Goal: Task Accomplishment & Management: Manage account settings

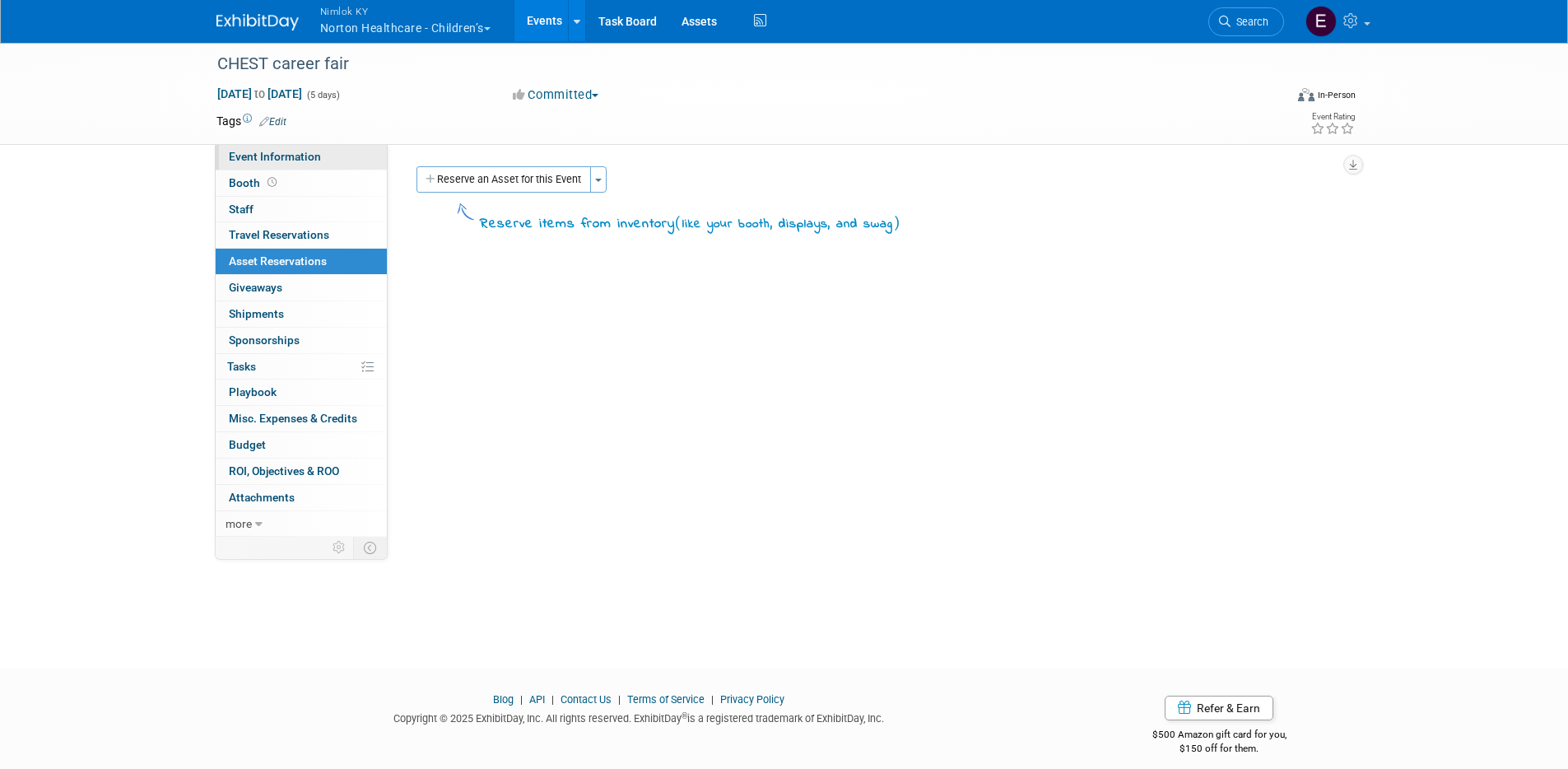
click at [239, 151] on span "Event Information" at bounding box center [275, 156] width 92 height 13
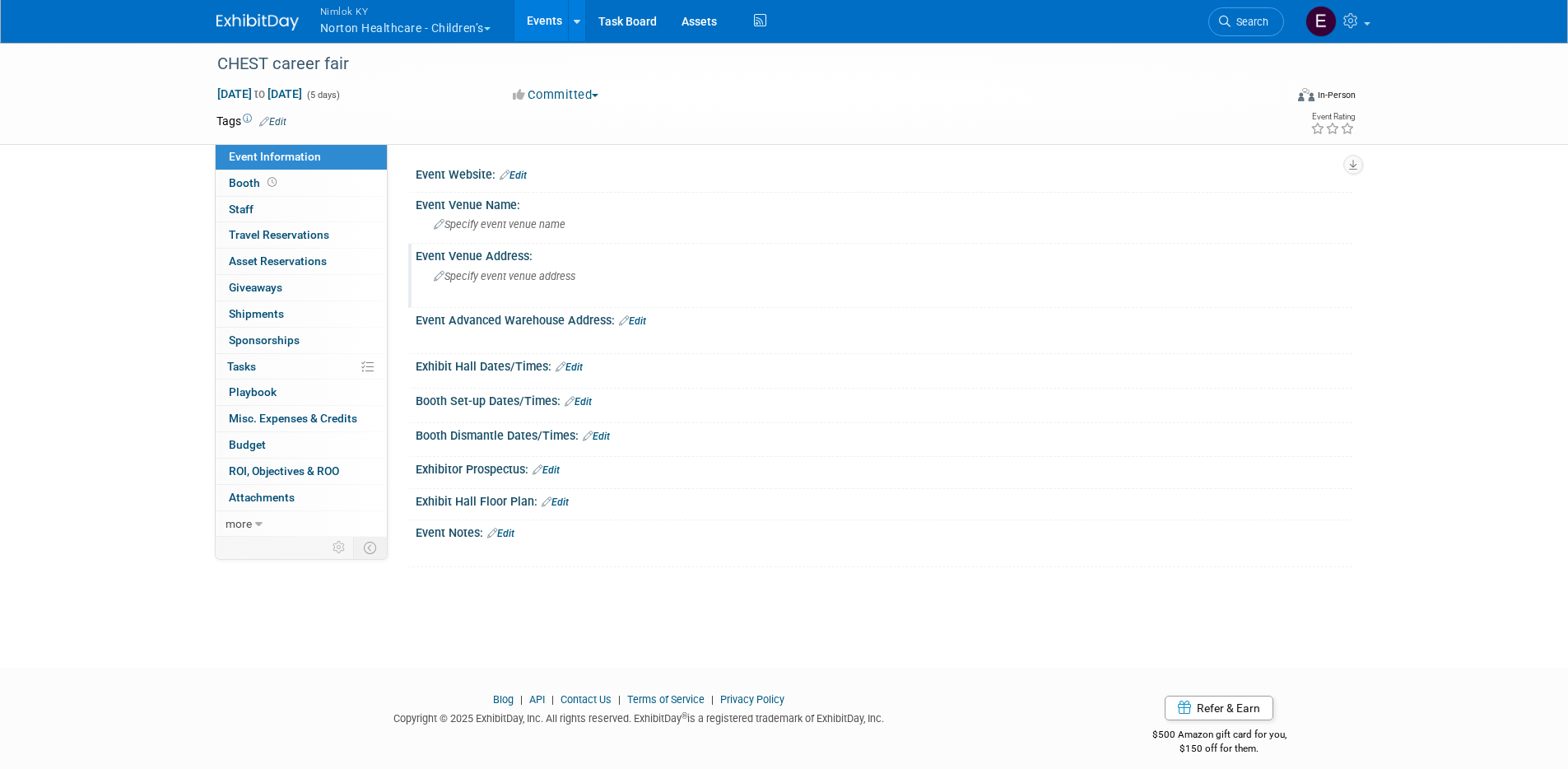
click at [506, 272] on span "Specify event venue address" at bounding box center [504, 276] width 142 height 13
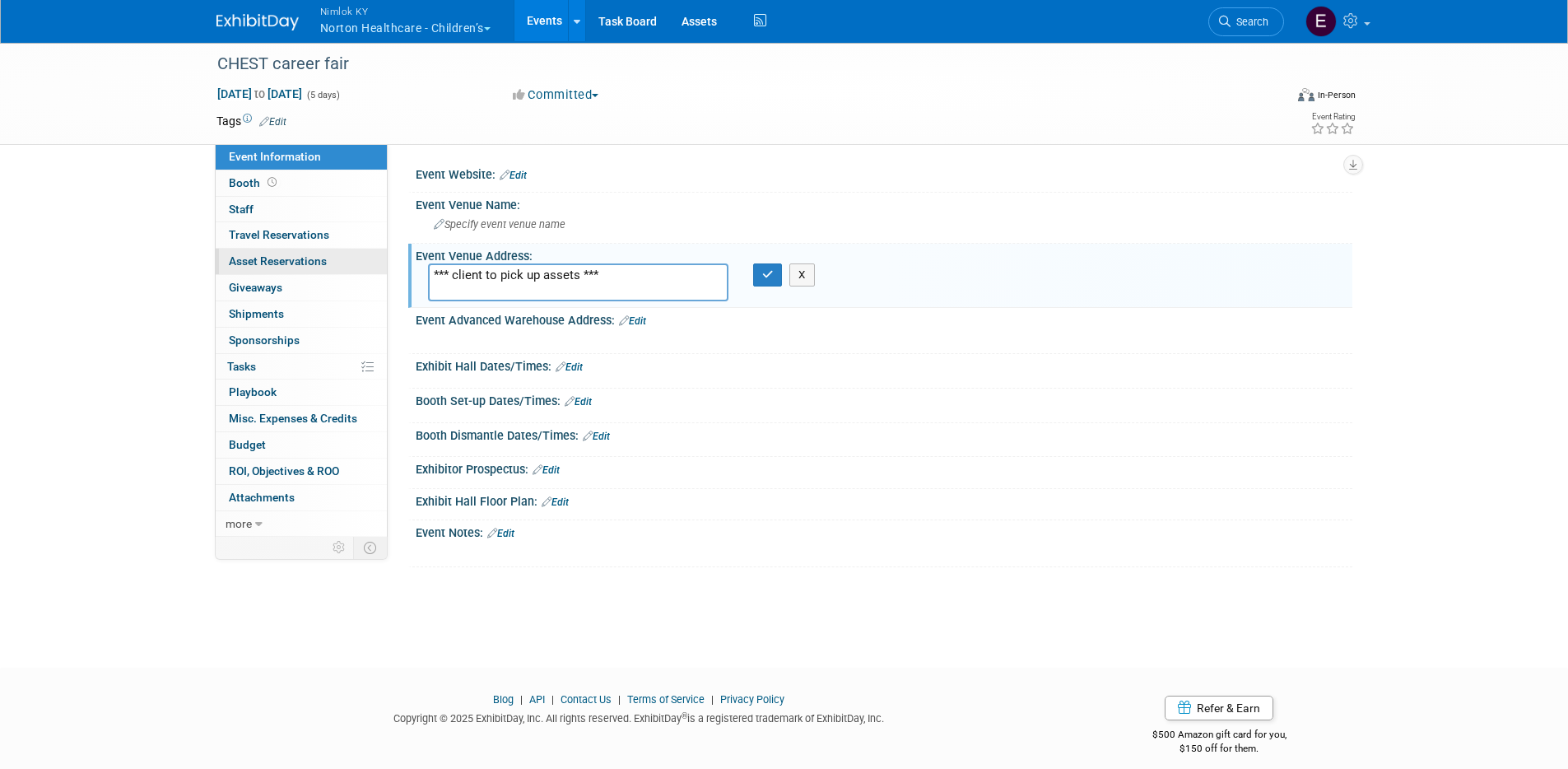
drag, startPoint x: 583, startPoint y: 268, endPoint x: 342, endPoint y: 259, distance: 241.2
click at [342, 259] on div "Event Information Event Info Booth Booth 0 Staff 0 Staff 0 Travel Reservations …" at bounding box center [784, 304] width 1160 height 526
type textarea "*** client to pick up assets ***"
click at [775, 272] on button "button" at bounding box center [767, 275] width 29 height 23
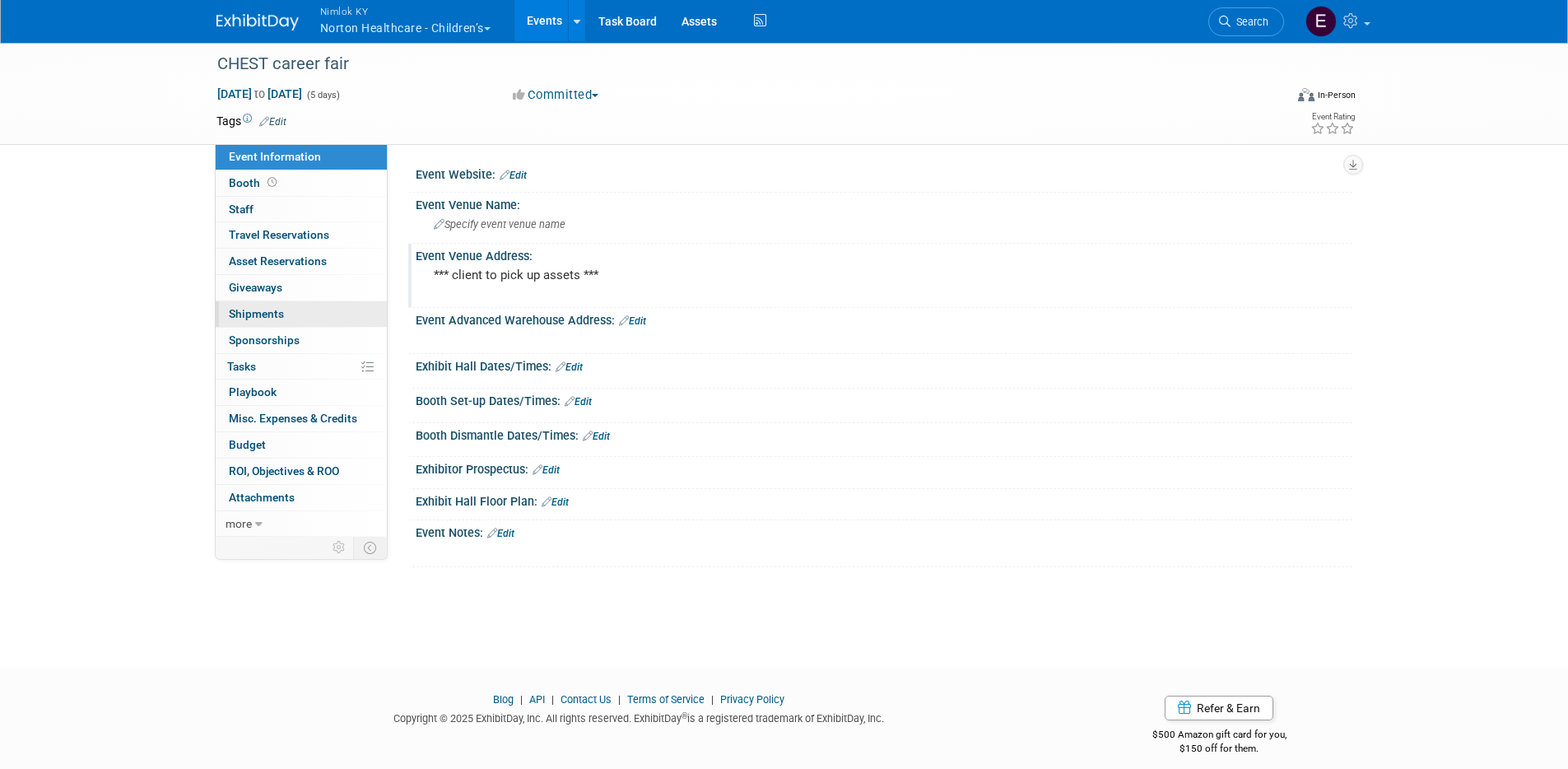
click at [254, 310] on span "Shipments 0" at bounding box center [257, 314] width 55 height 13
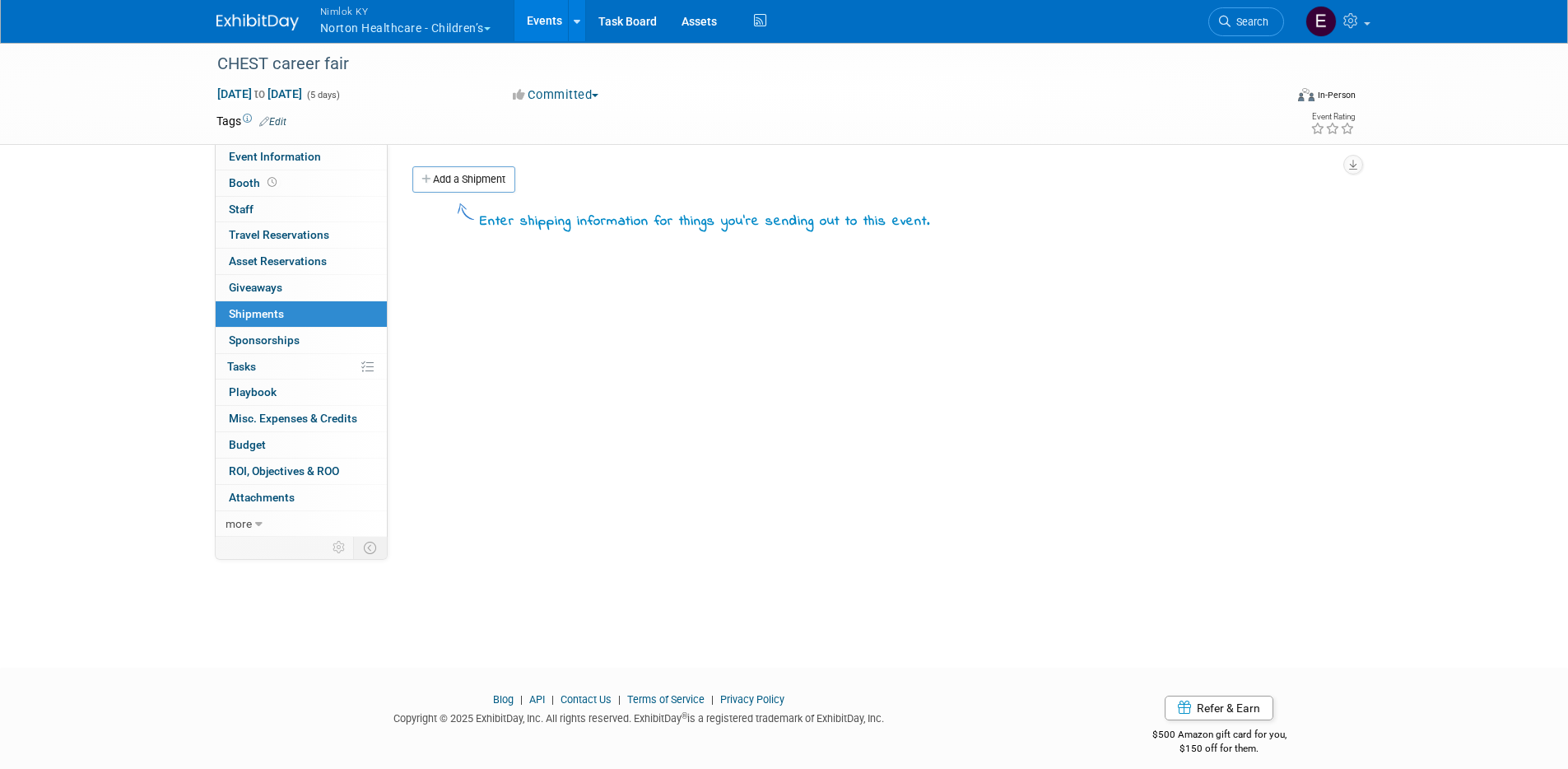
click at [467, 162] on div "Event Website: Edit Event Venue Name: Specify event venue name Edit X Edit Edit" at bounding box center [870, 341] width 964 height 393
click at [468, 186] on link "Add a Shipment" at bounding box center [463, 179] width 103 height 26
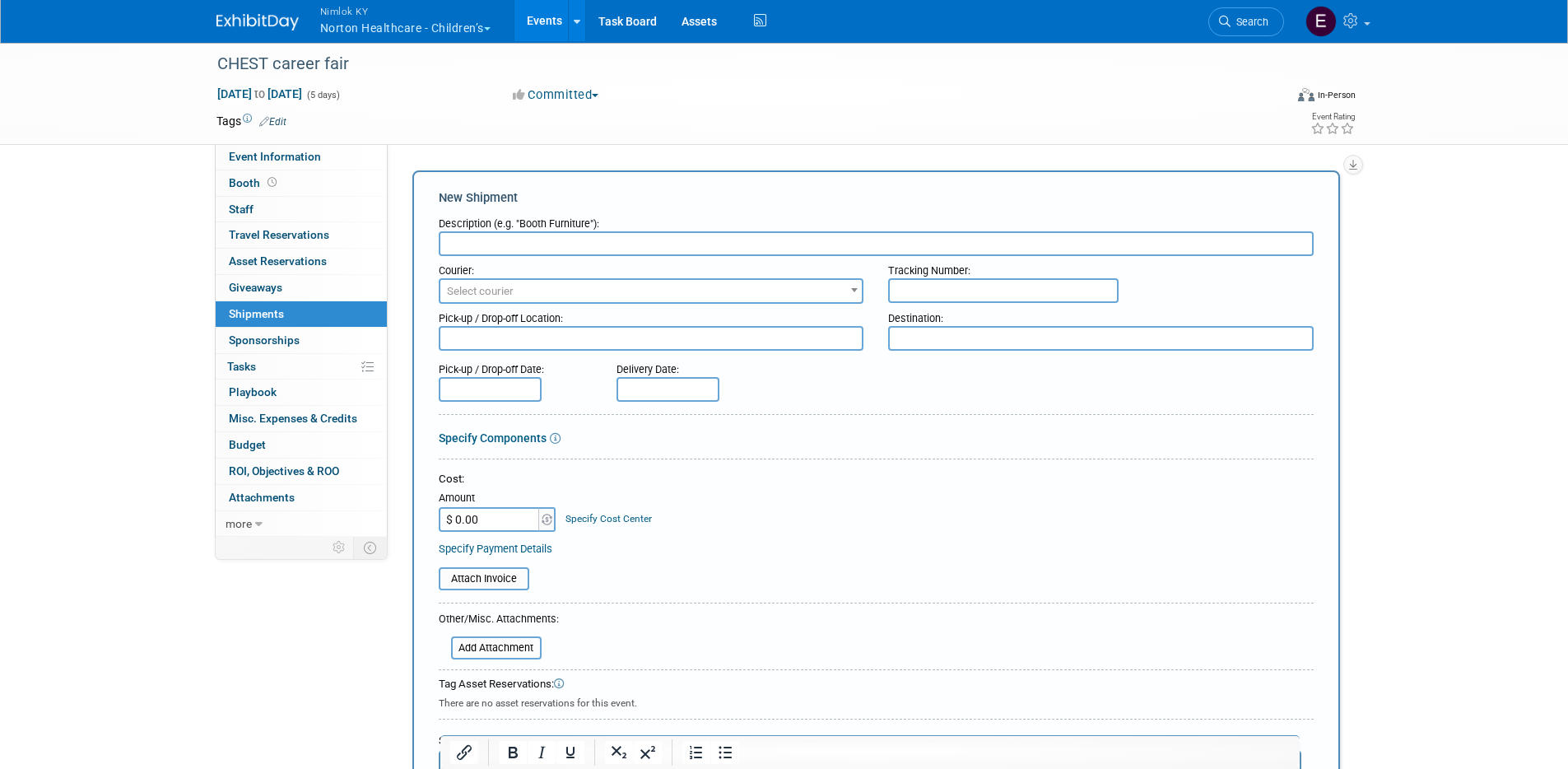
paste input "*** client to pick up assets ***"
type input "*** client to pick up assets ***"
click at [787, 193] on div "New Shipment" at bounding box center [876, 197] width 875 height 18
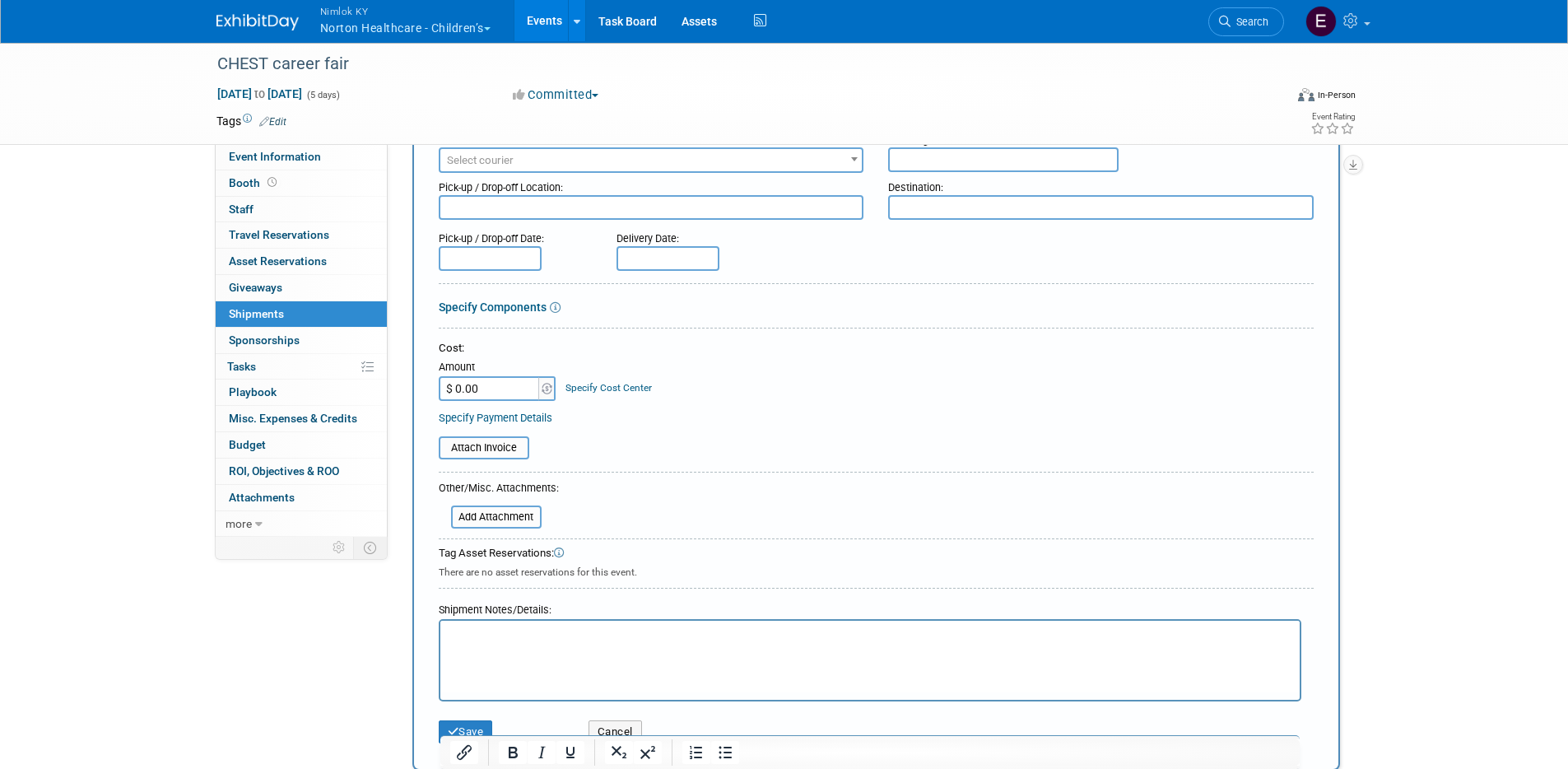
scroll to position [139, 0]
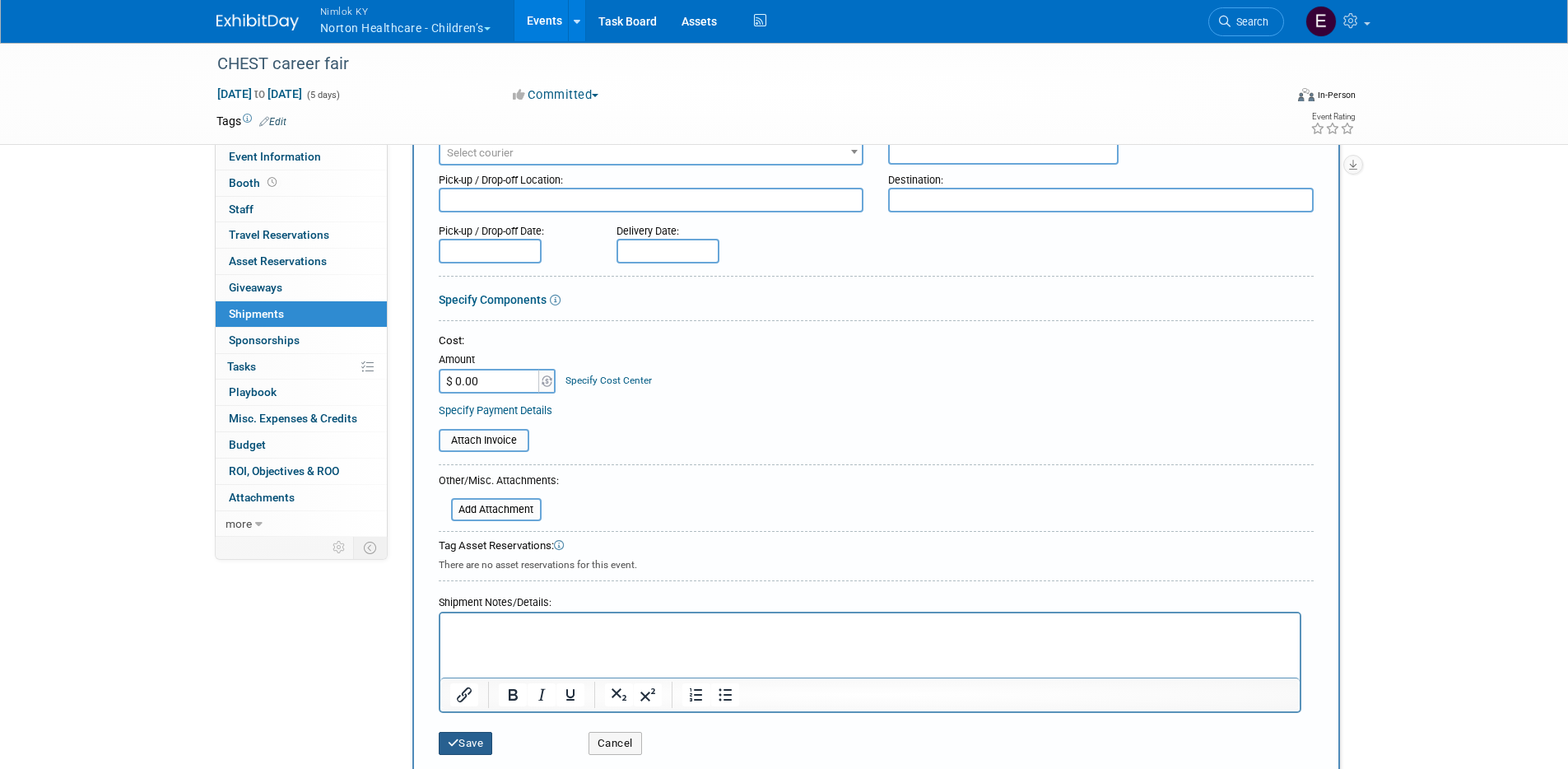
click at [479, 698] on button "Save" at bounding box center [466, 743] width 55 height 23
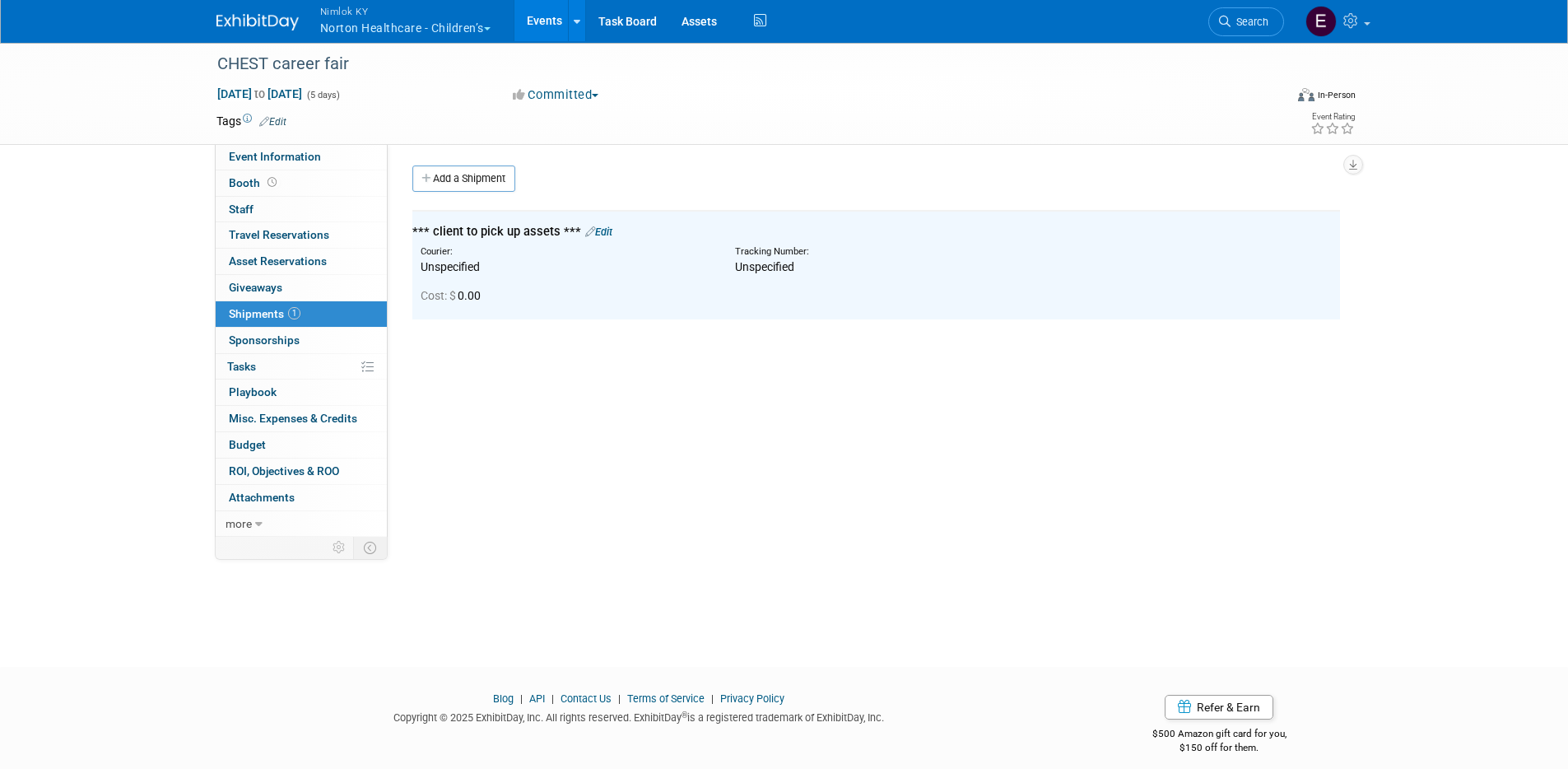
scroll to position [0, 0]
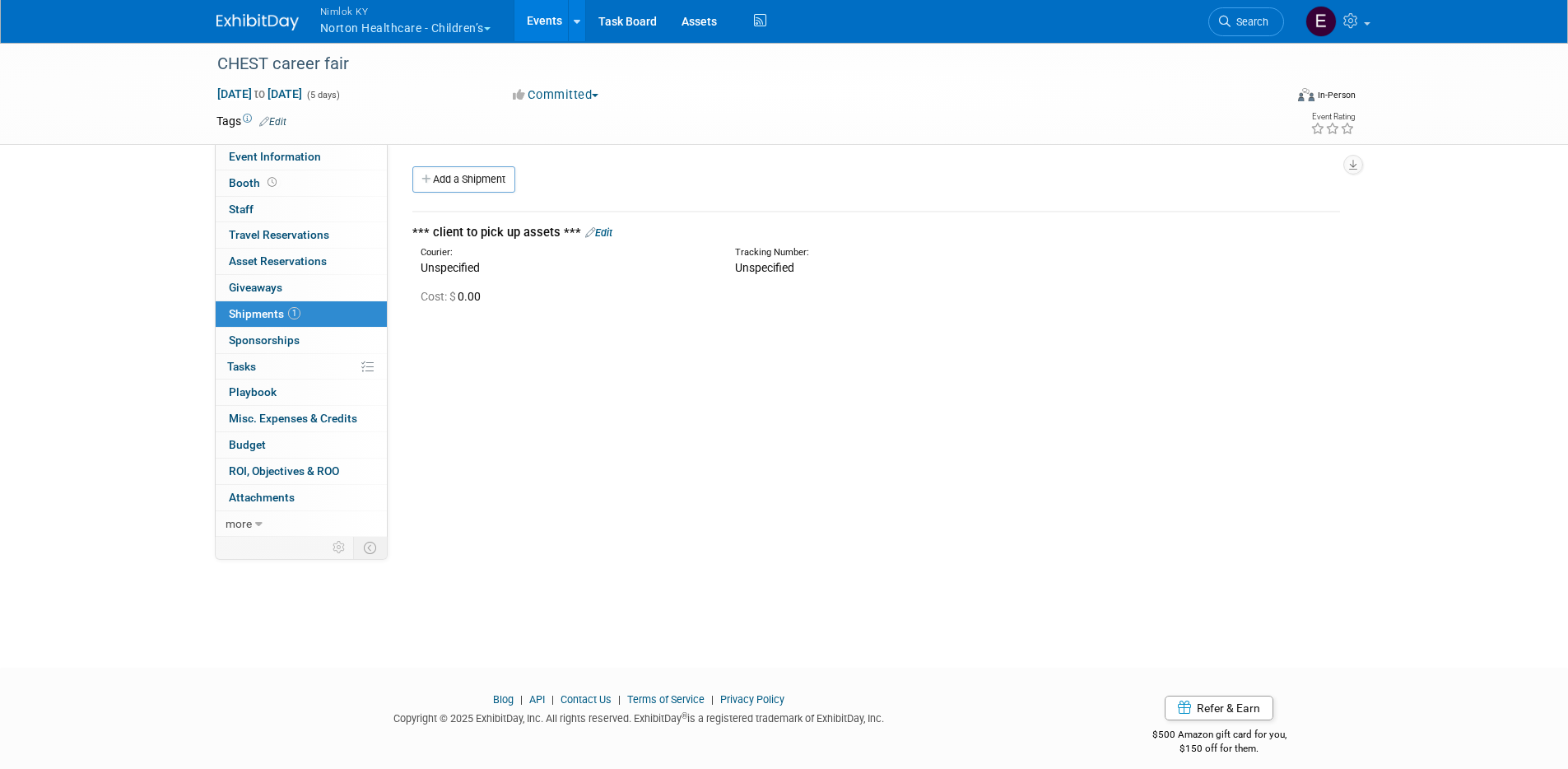
click at [459, 31] on button "Nimlok KY Norton Healthcare - Children’s" at bounding box center [414, 21] width 192 height 43
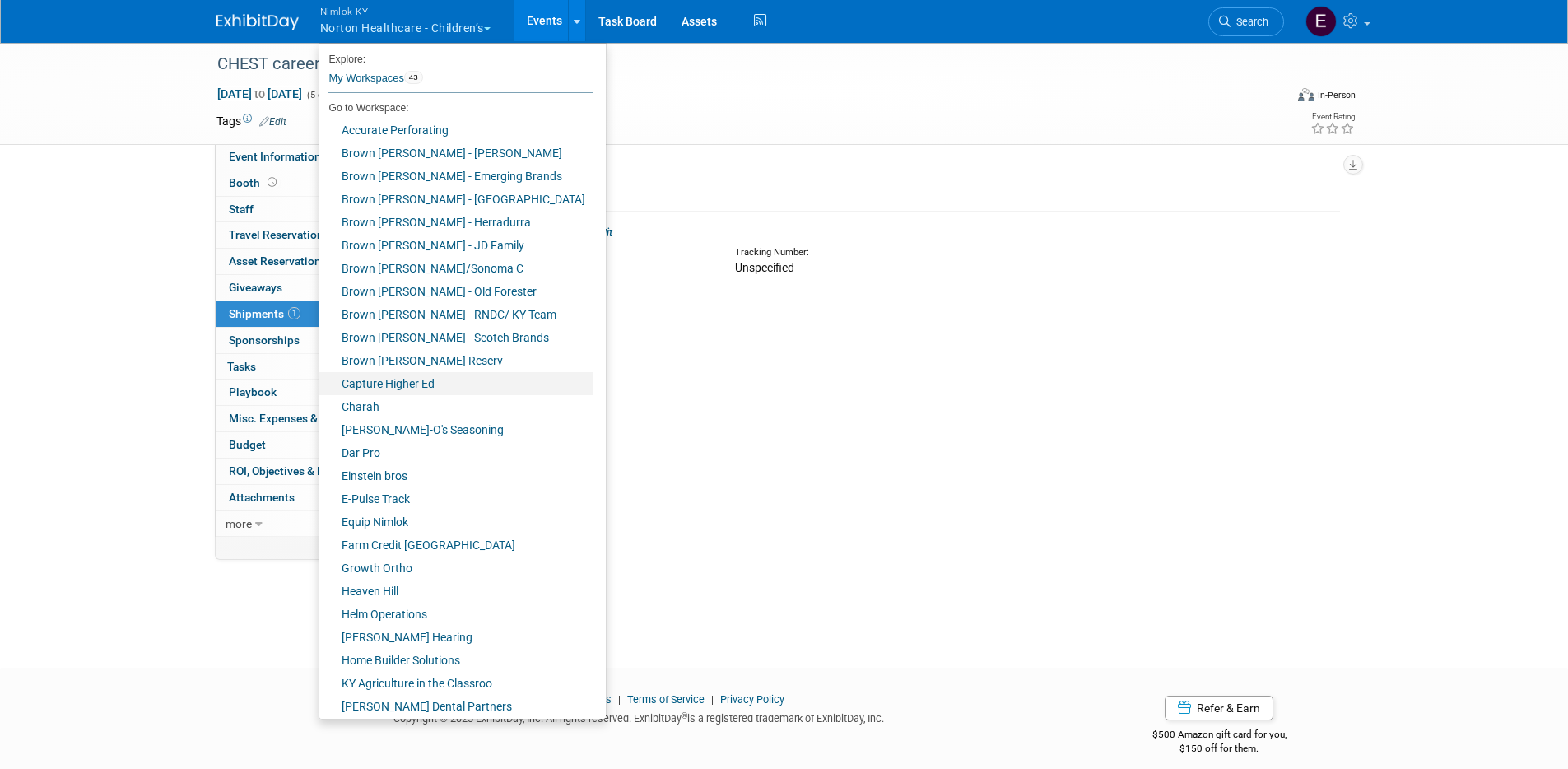
click at [374, 390] on link "Capture Higher Ed" at bounding box center [456, 383] width 274 height 23
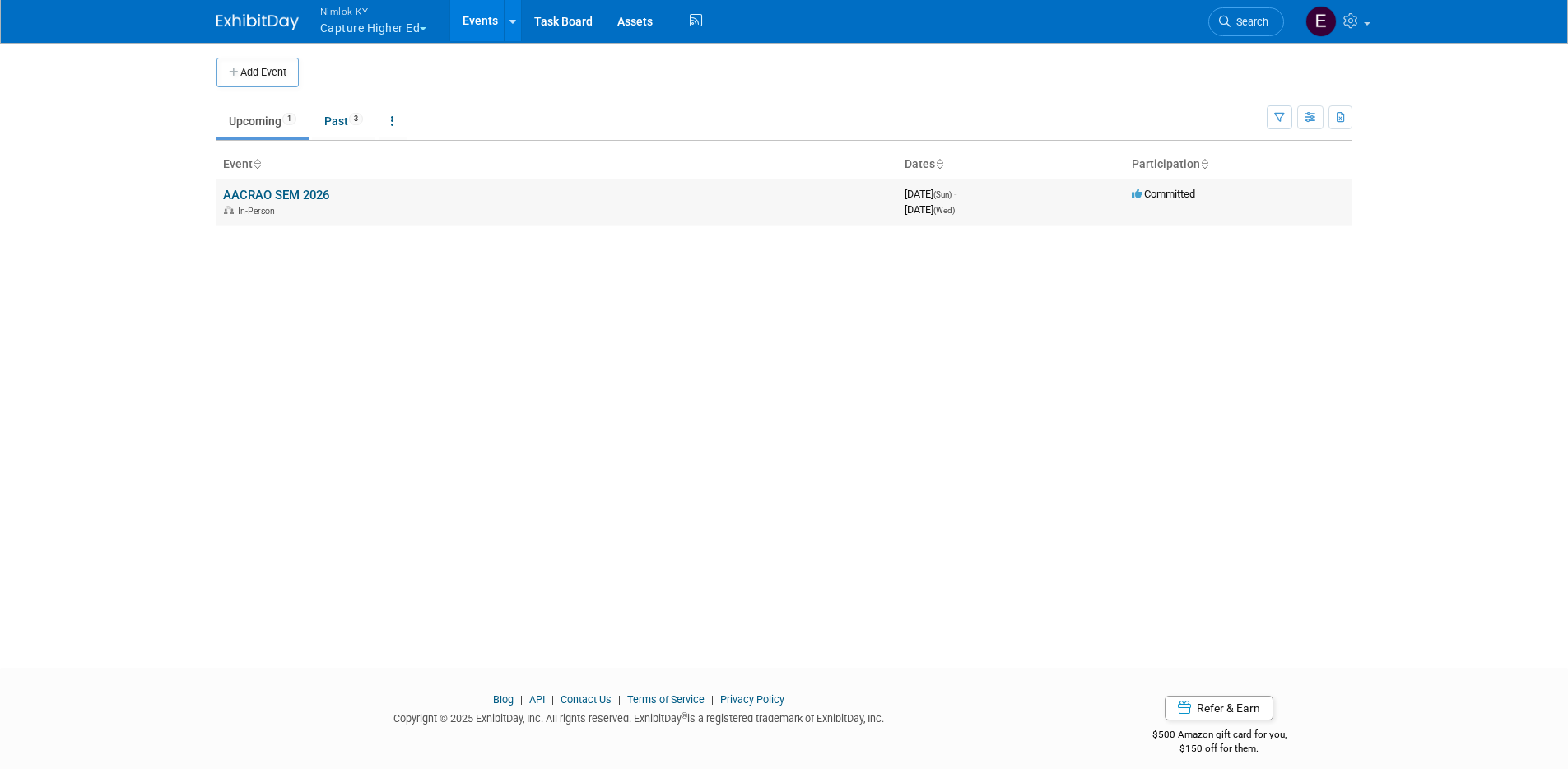
click at [301, 192] on link "AACRAO SEM 2026" at bounding box center [276, 196] width 106 height 15
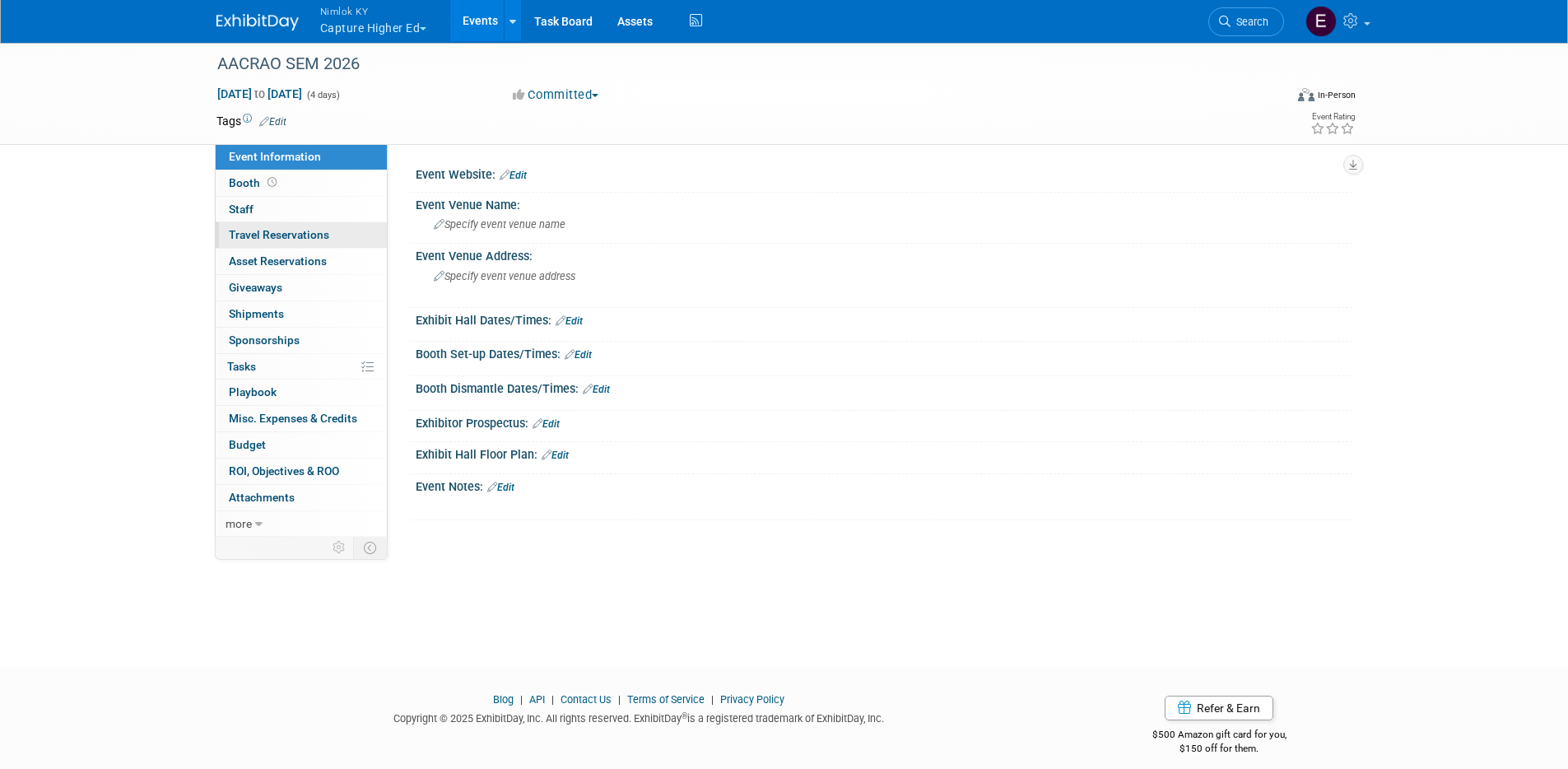
click at [267, 236] on span "Travel Reservations 0" at bounding box center [280, 235] width 101 height 13
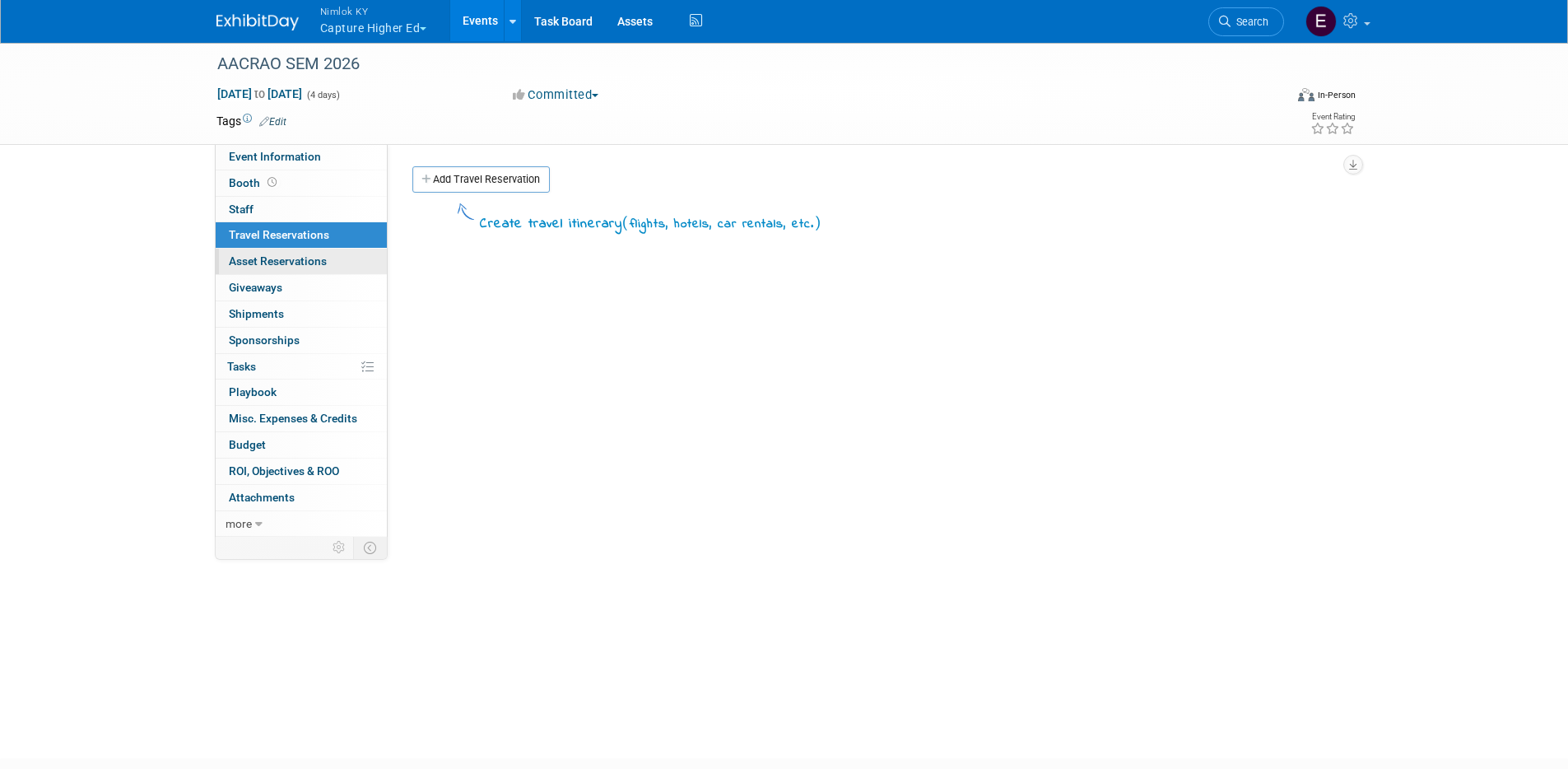
click at [261, 261] on span "Asset Reservations 0" at bounding box center [278, 261] width 98 height 13
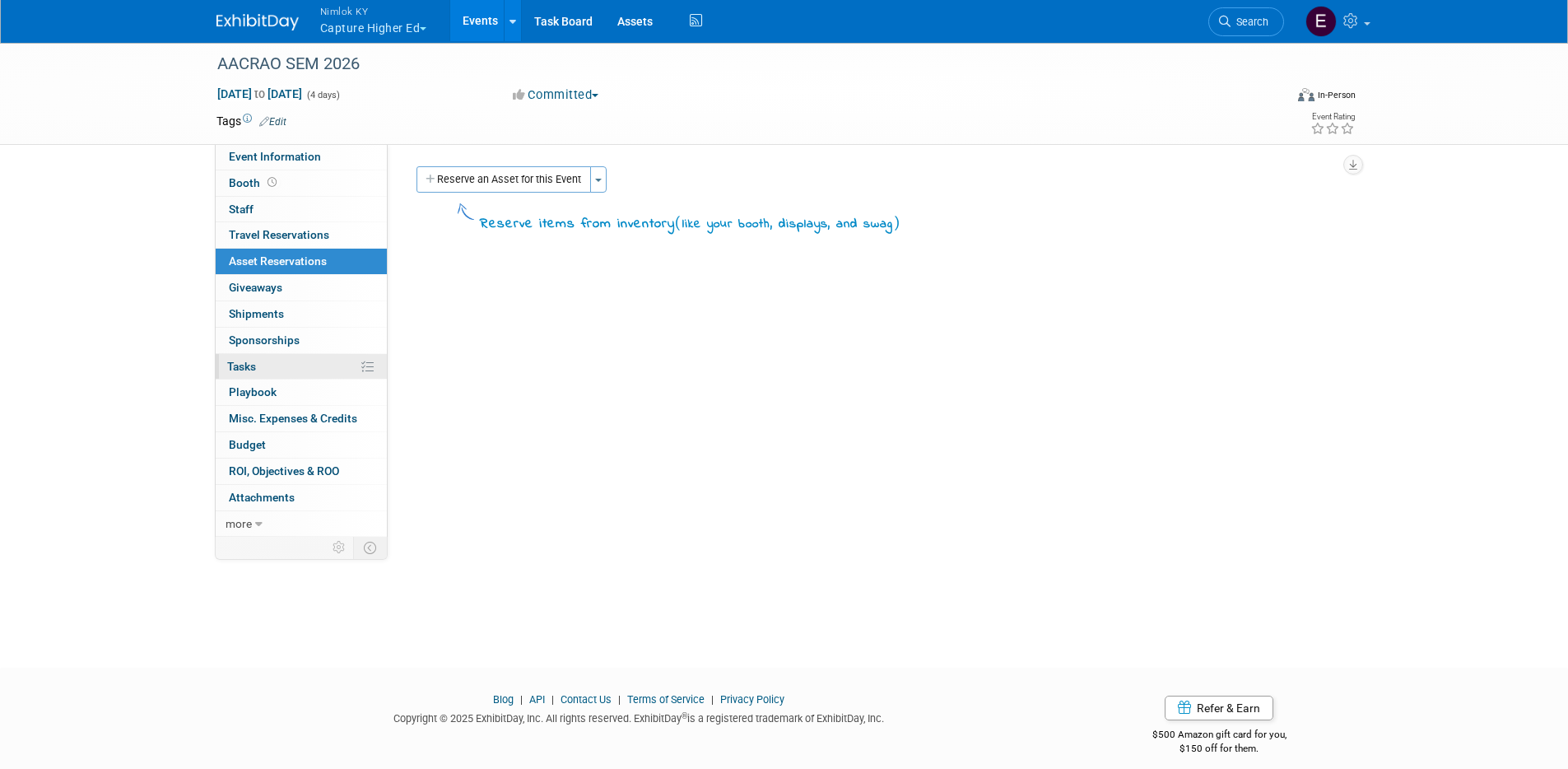
click at [264, 368] on link "0% Tasks 0%" at bounding box center [301, 367] width 171 height 25
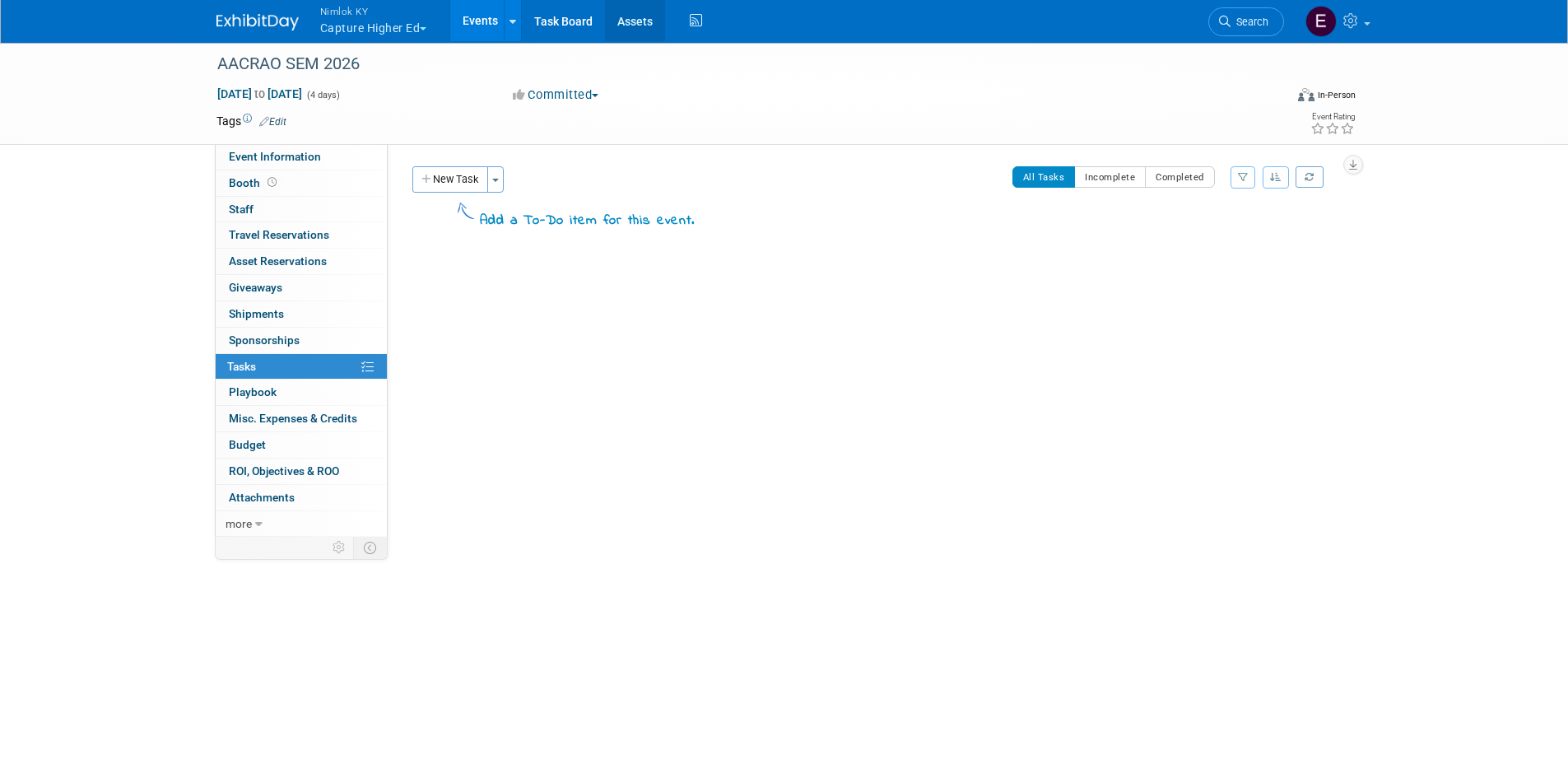
click at [631, 17] on link "Assets" at bounding box center [635, 20] width 60 height 41
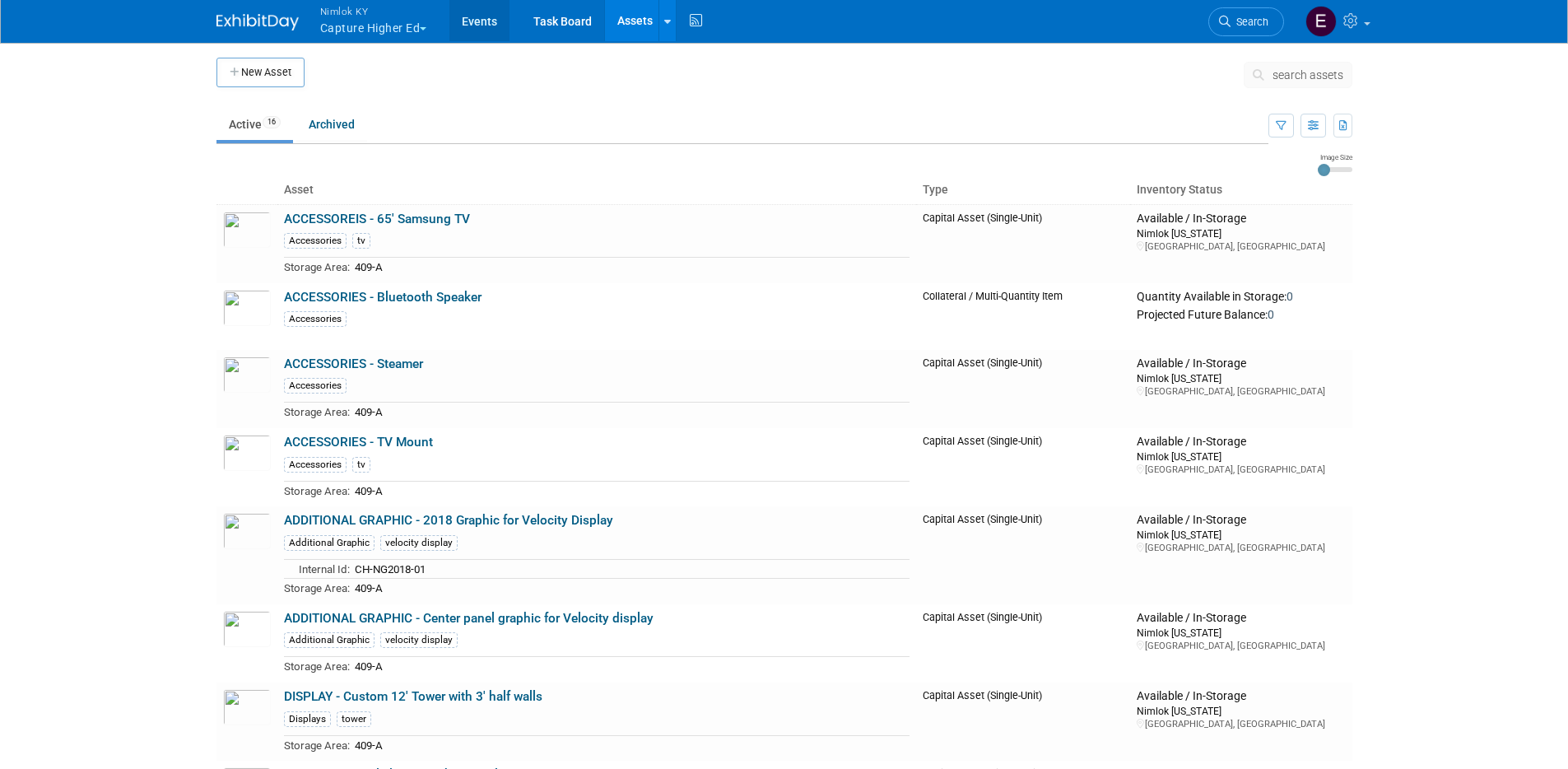
click at [483, 32] on link "Events" at bounding box center [479, 20] width 60 height 41
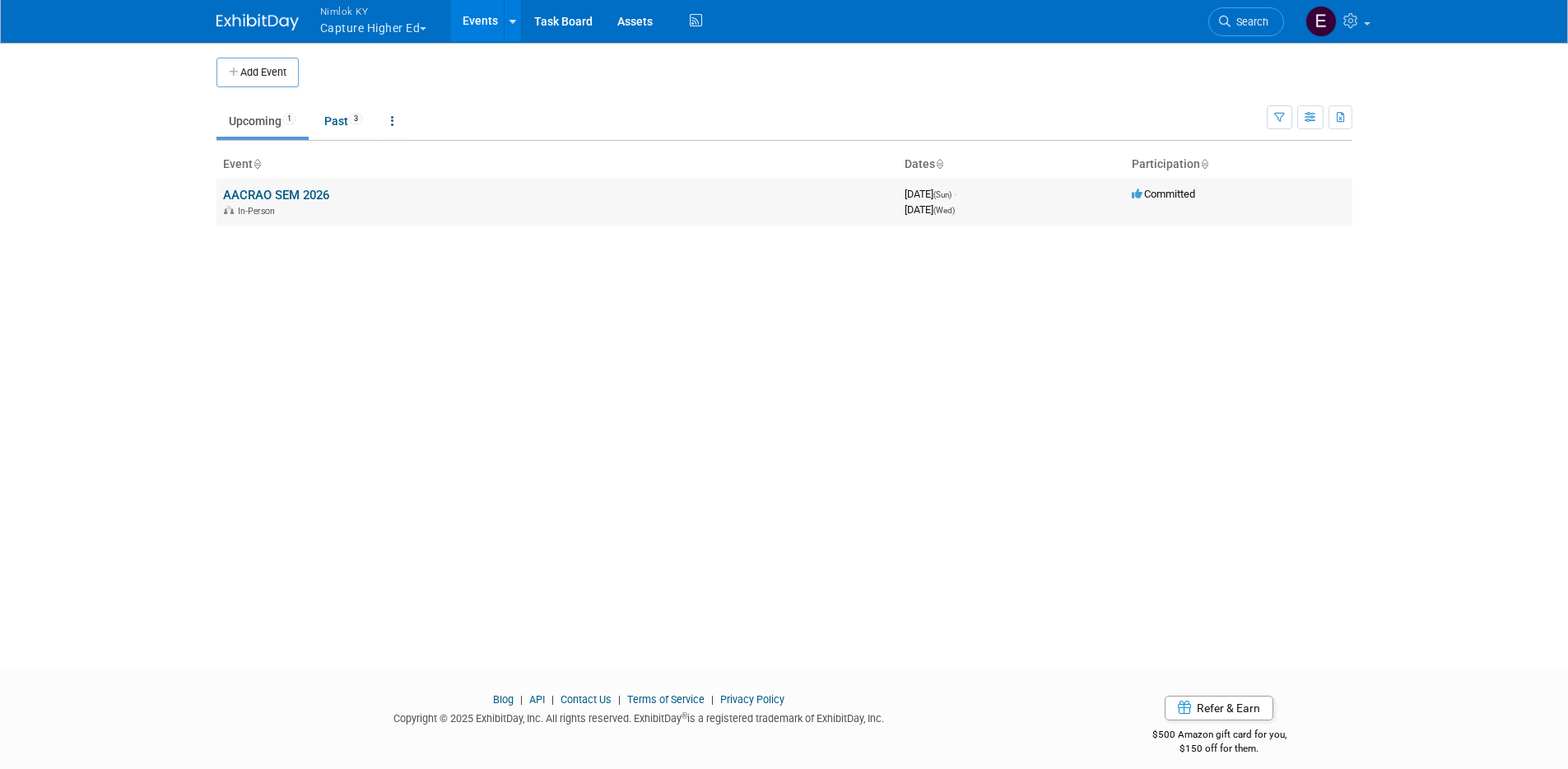
click at [306, 191] on link "AACRAO SEM 2026" at bounding box center [276, 196] width 106 height 15
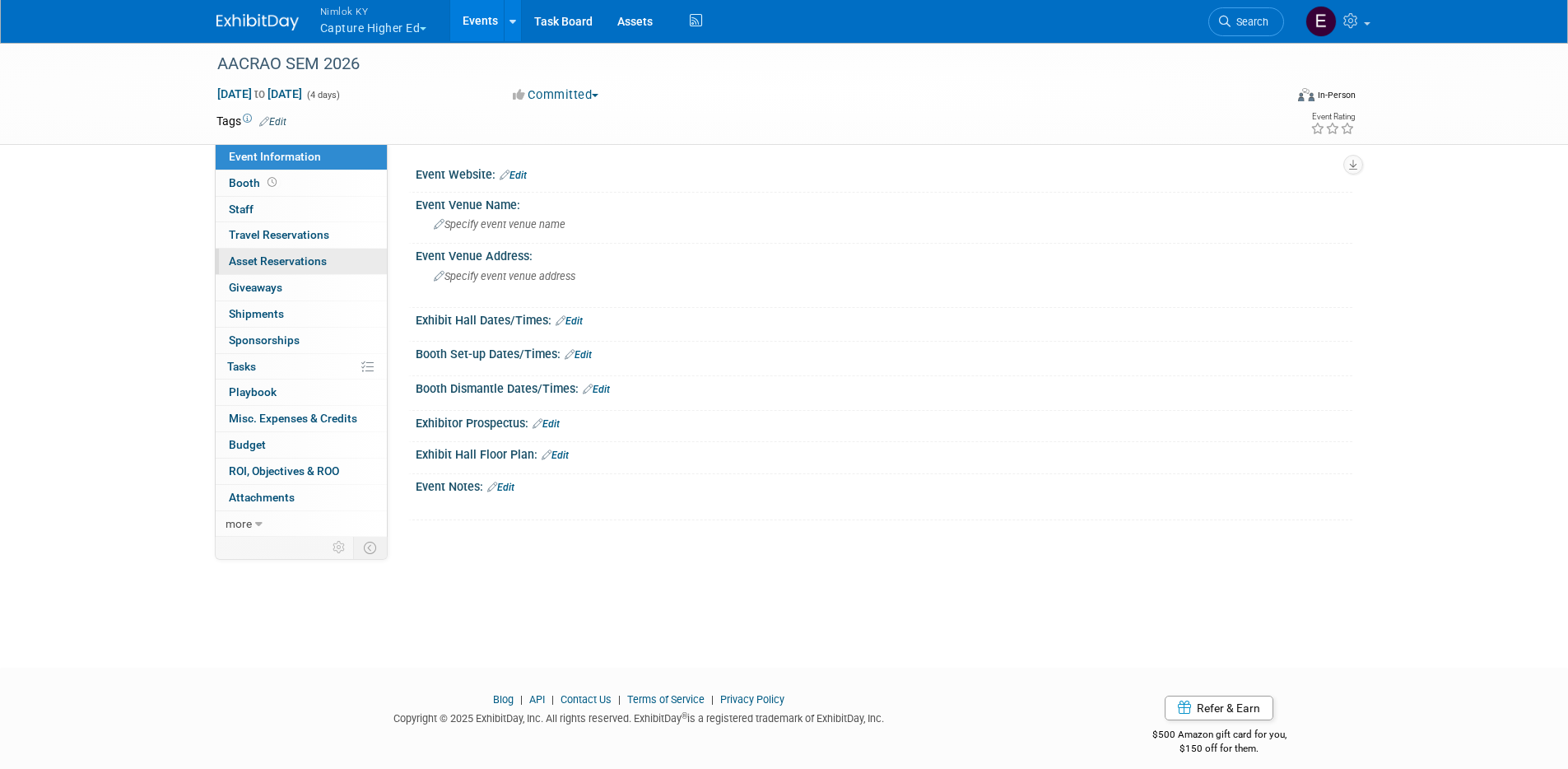
click at [295, 264] on span "Asset Reservations 0" at bounding box center [278, 261] width 98 height 13
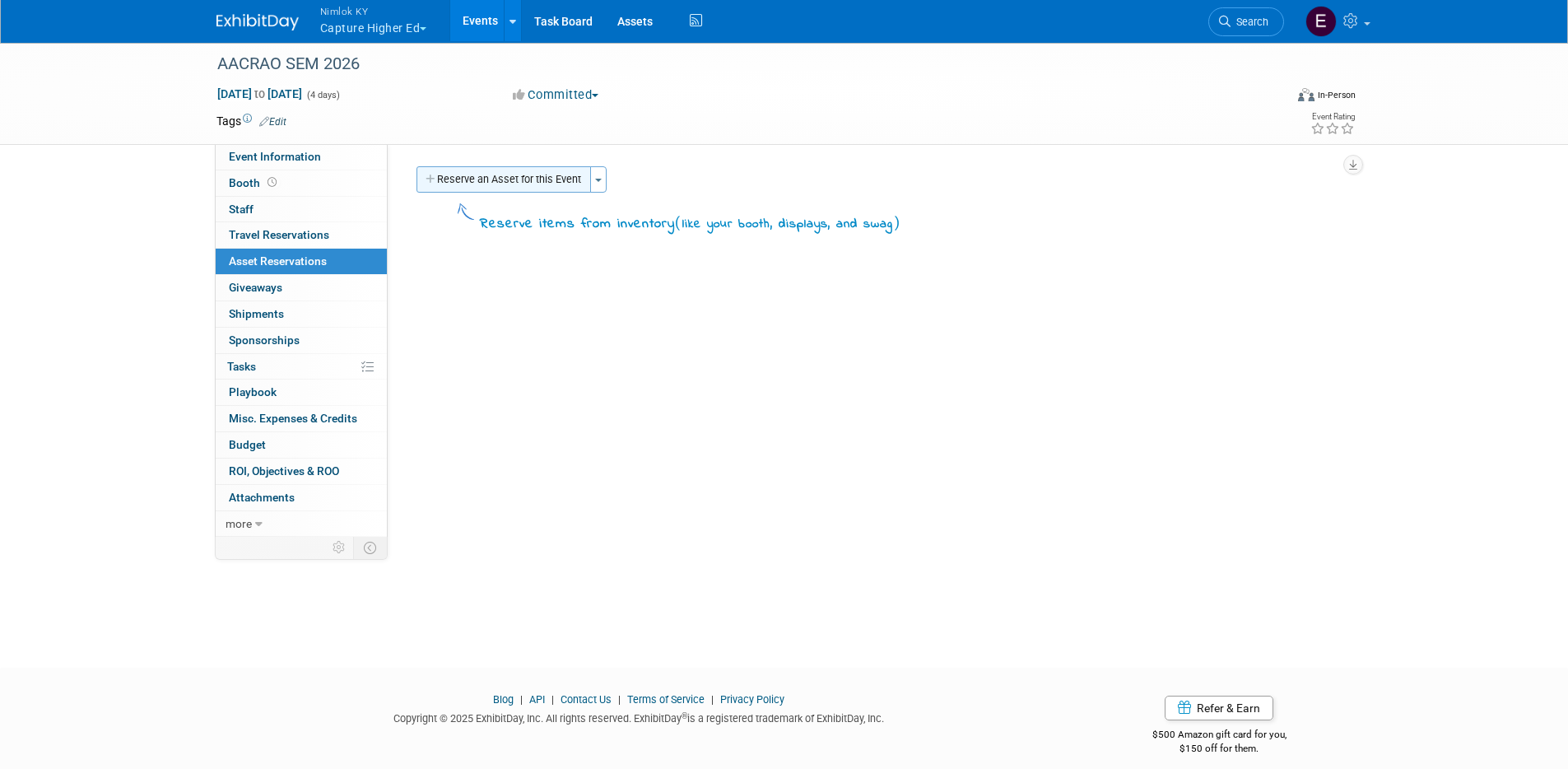
click at [531, 187] on button "Reserve an Asset for this Event" at bounding box center [504, 179] width 175 height 26
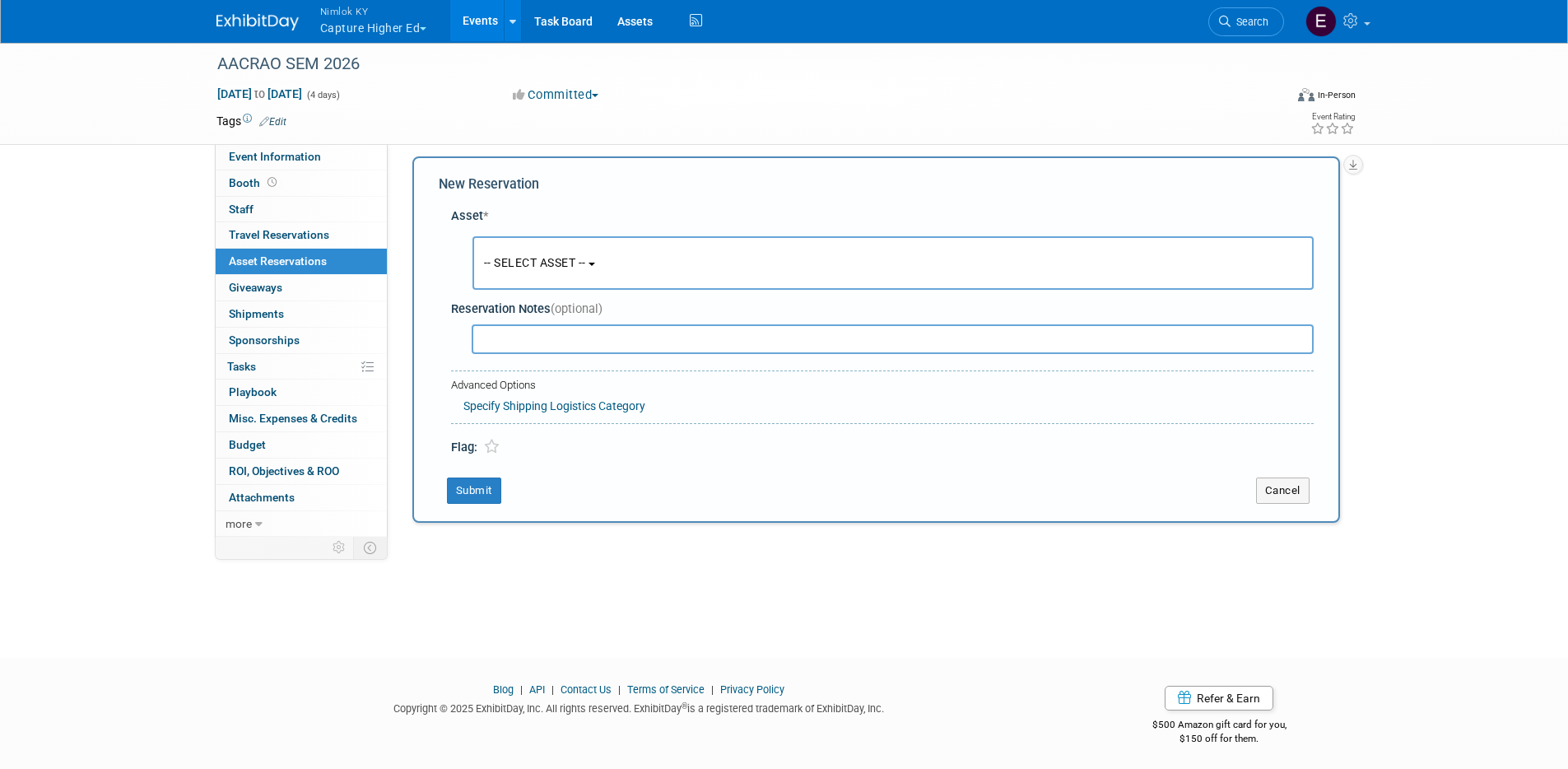
scroll to position [14, 0]
click at [559, 275] on button "-- SELECT ASSET --" at bounding box center [893, 259] width 841 height 54
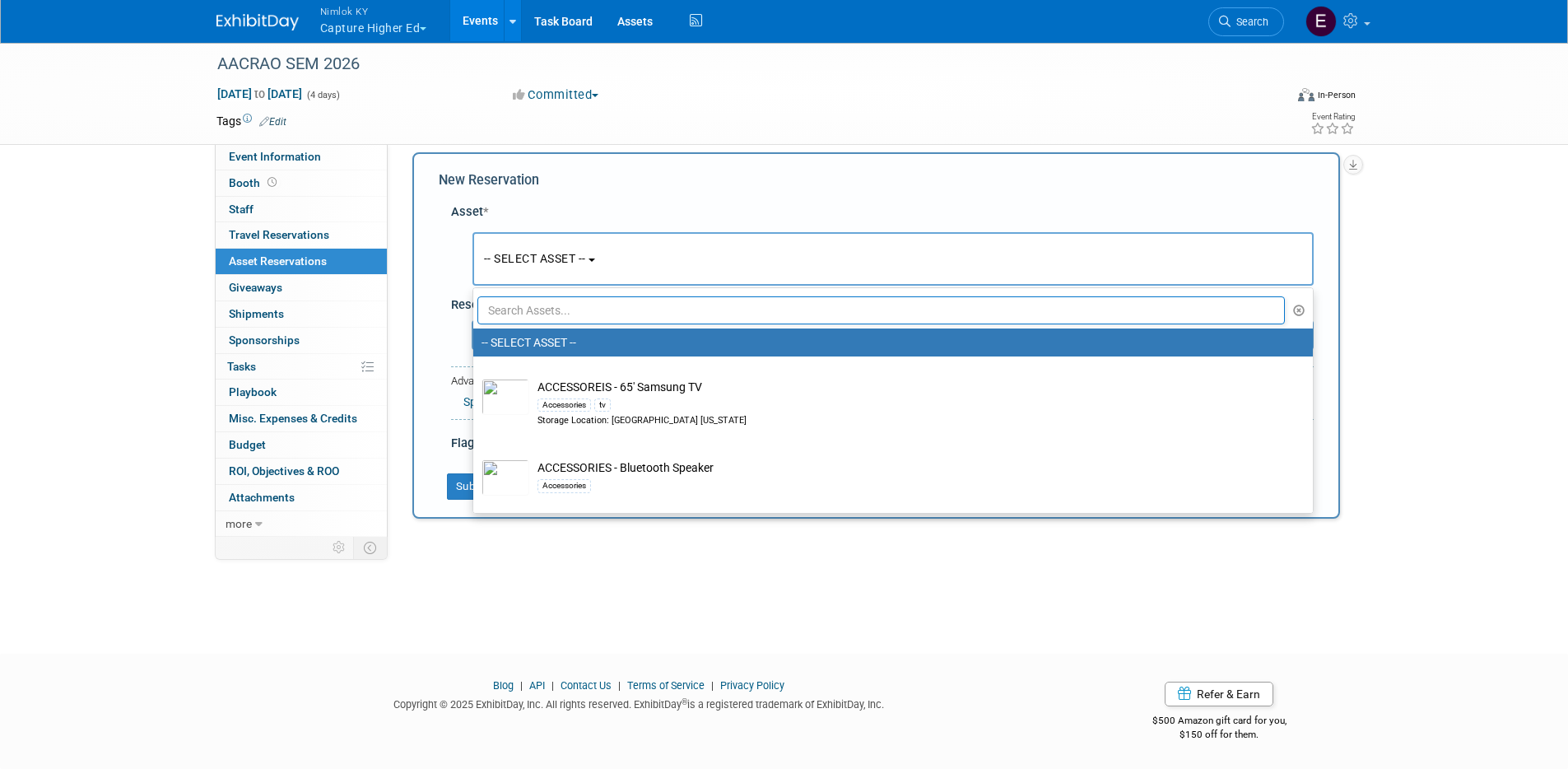
click at [957, 112] on td at bounding box center [724, 121] width 875 height 17
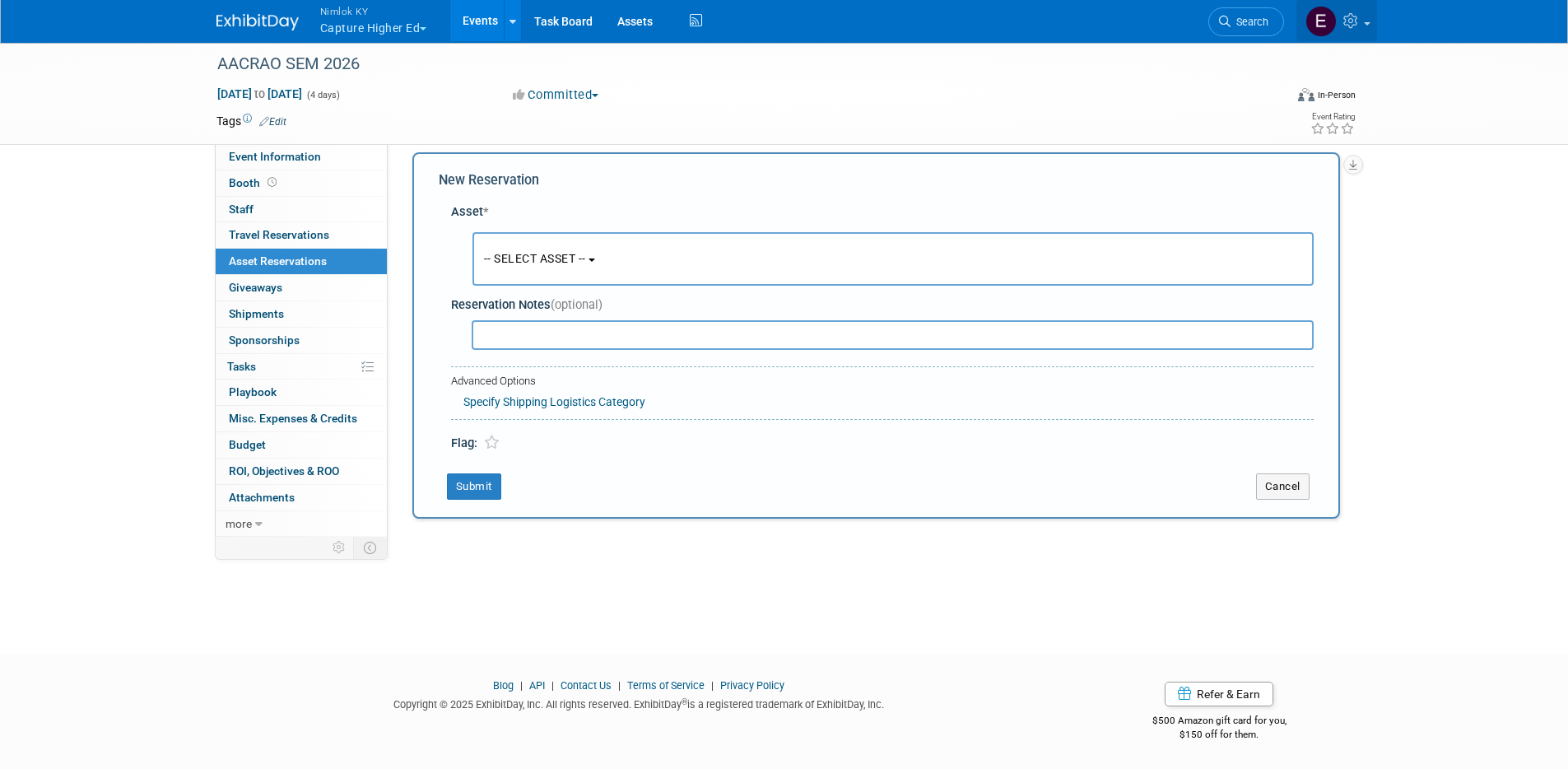
click at [1360, 16] on icon at bounding box center [1352, 21] width 19 height 15
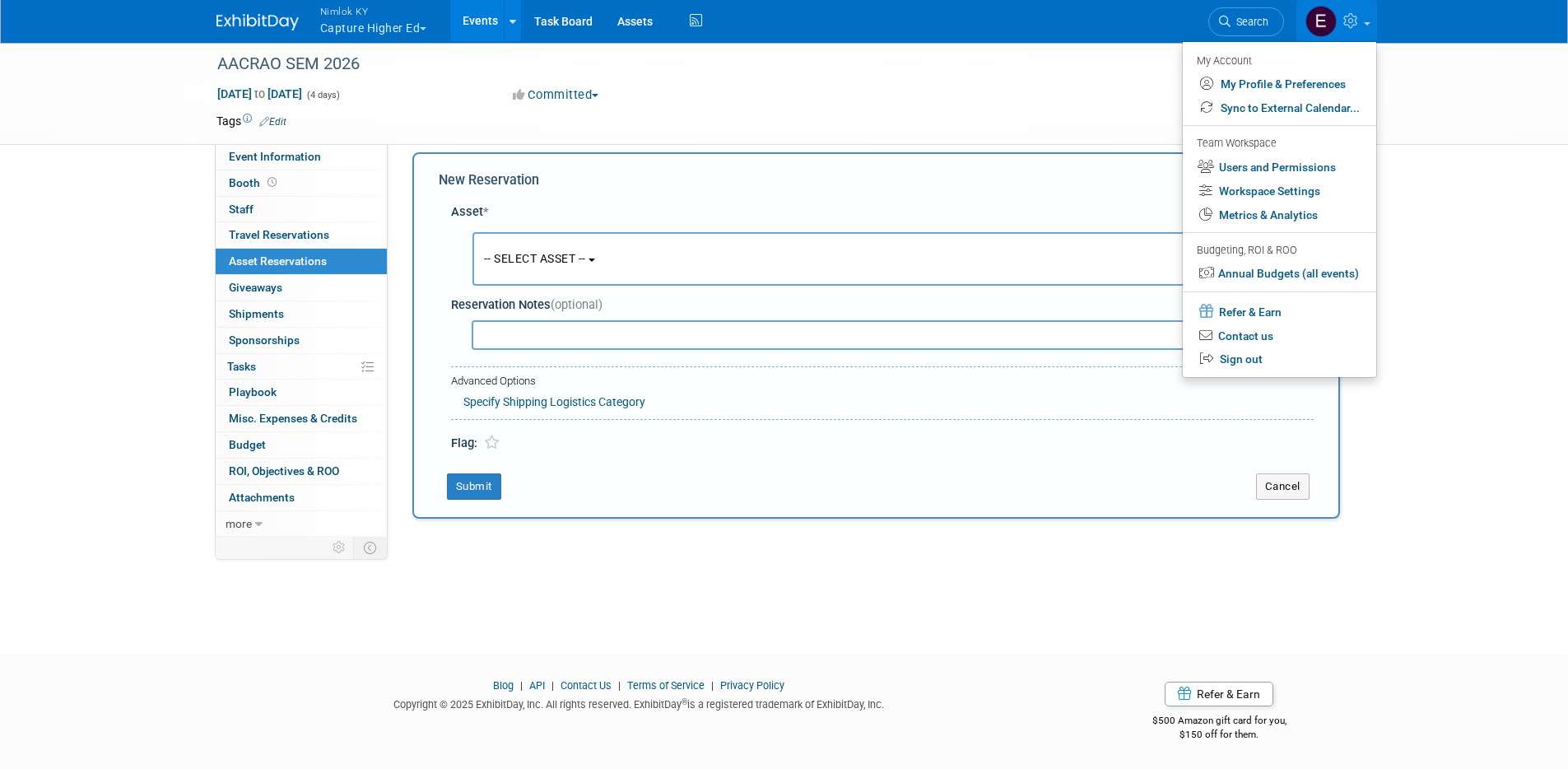
click at [944, 185] on div "New Reservation" at bounding box center [876, 180] width 875 height 19
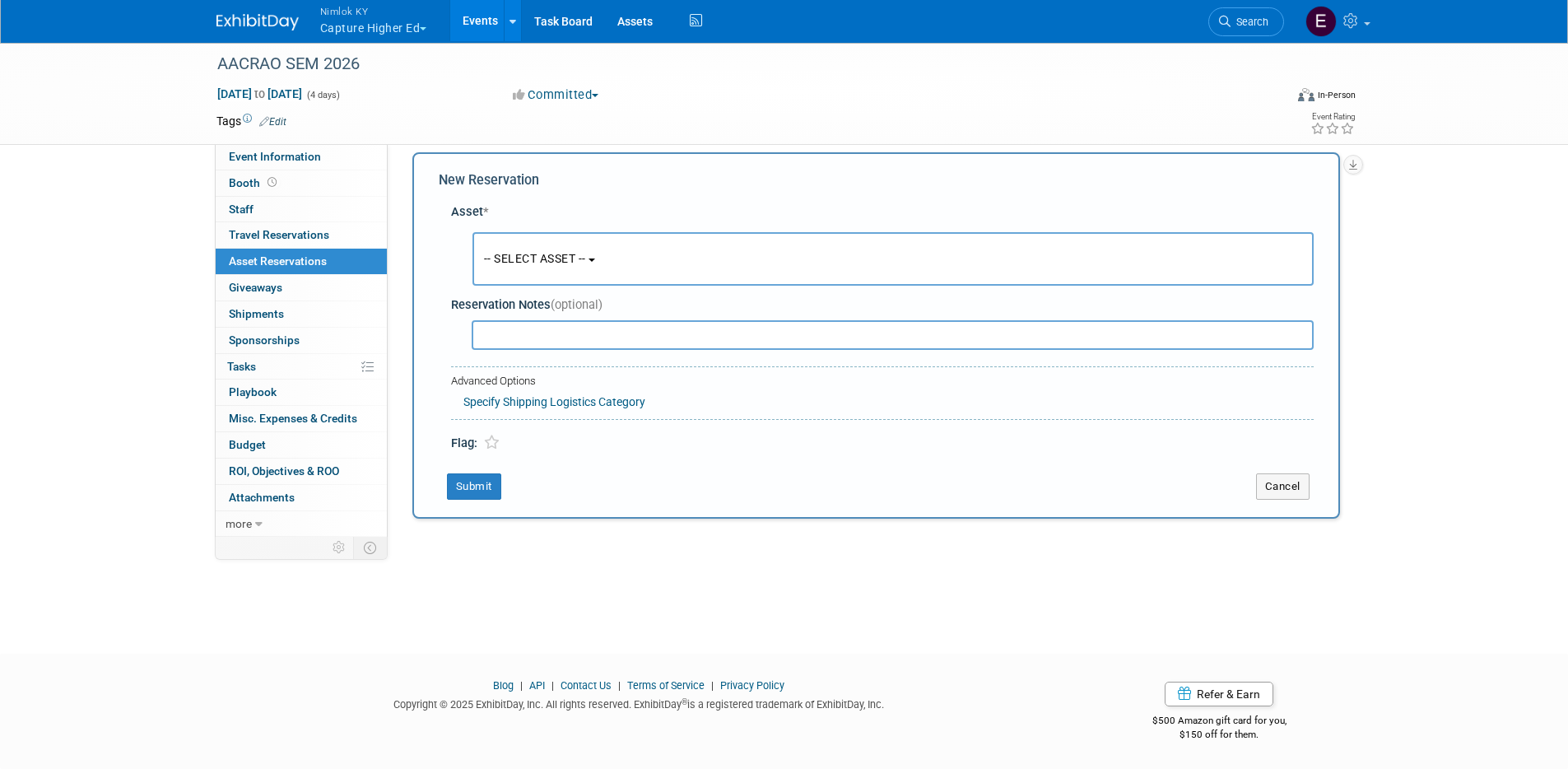
click at [328, 263] on link "0 Asset Reservations 0" at bounding box center [301, 261] width 171 height 25
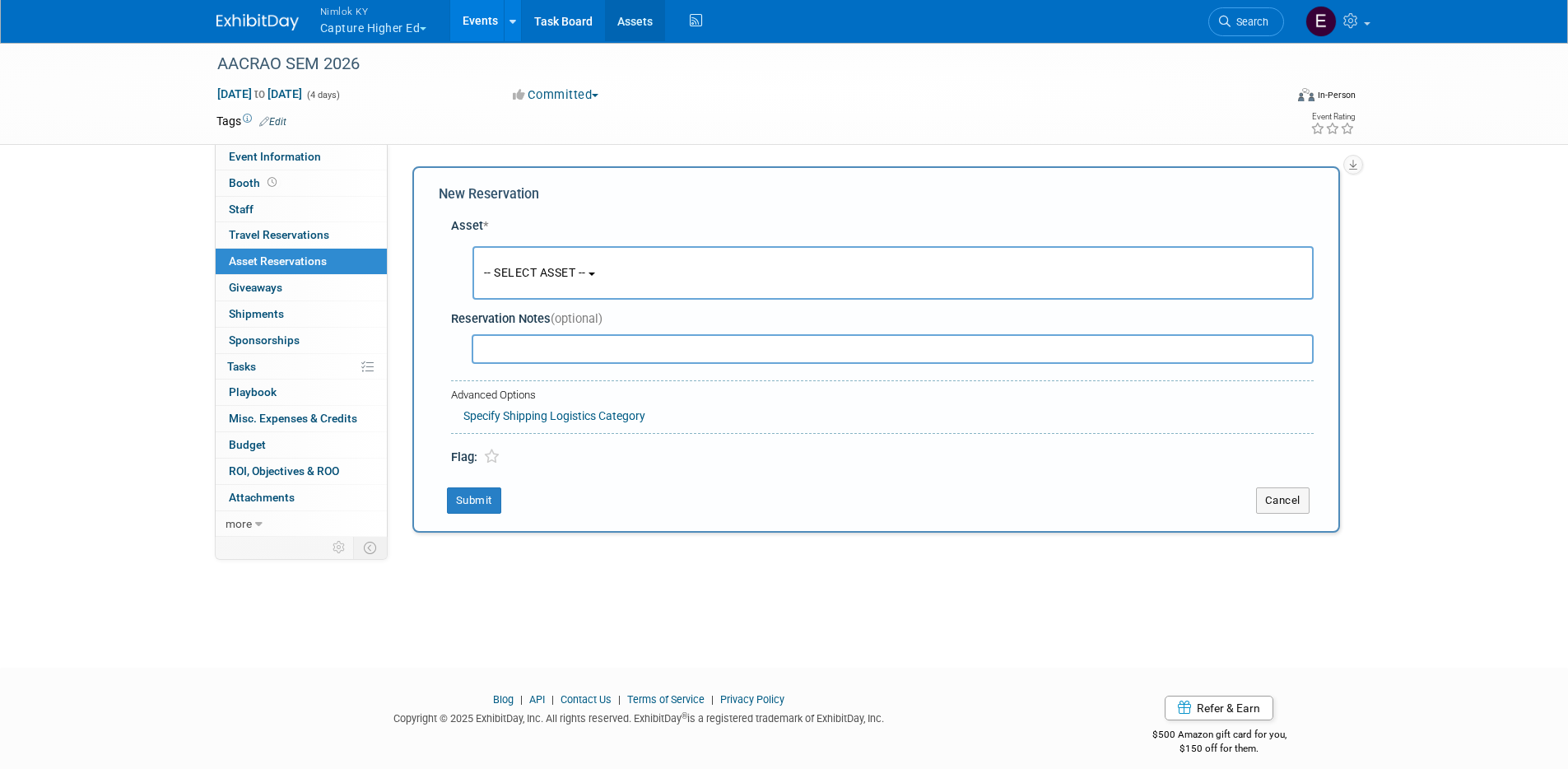
click at [636, 18] on link "Assets" at bounding box center [635, 20] width 60 height 41
